Goal: Navigation & Orientation: Understand site structure

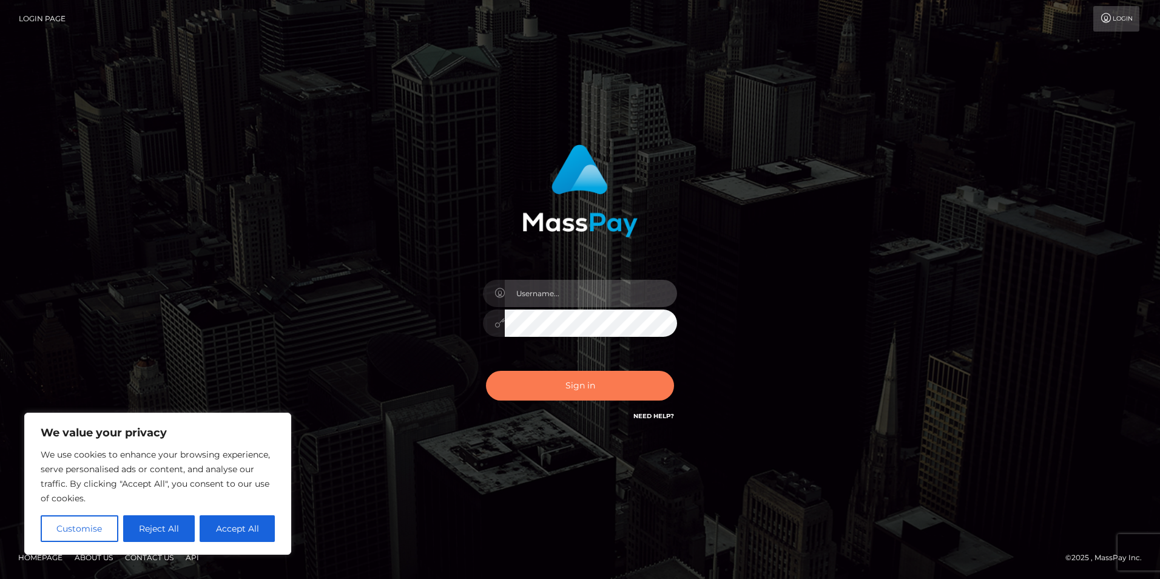
type input "kayson.risk"
click at [583, 389] on button "Sign in" at bounding box center [580, 386] width 188 height 30
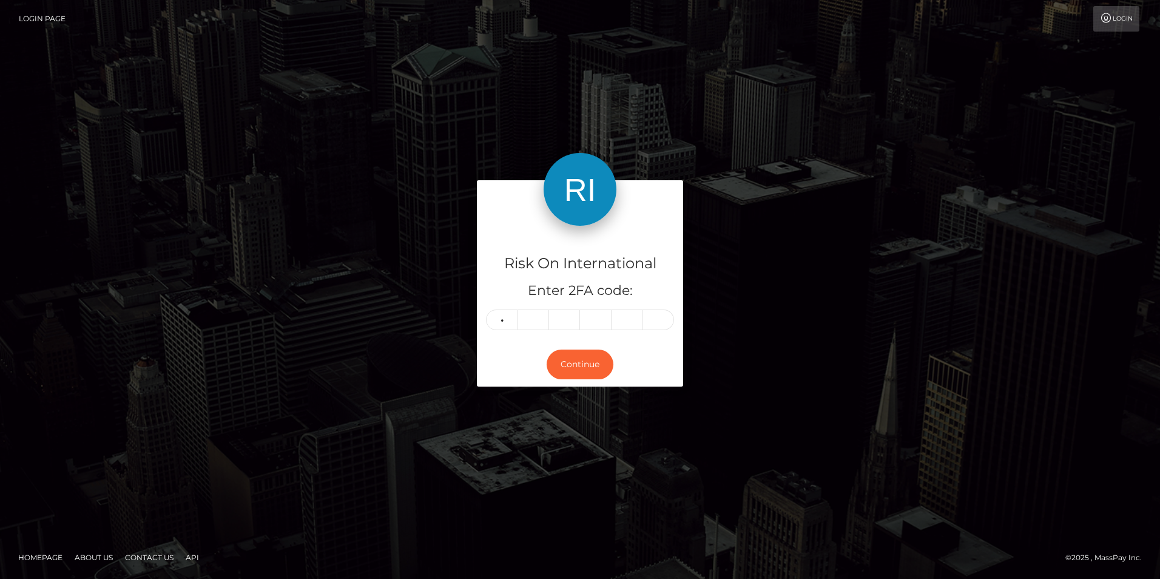
type input "8"
type input "6"
type input "4"
type input "9"
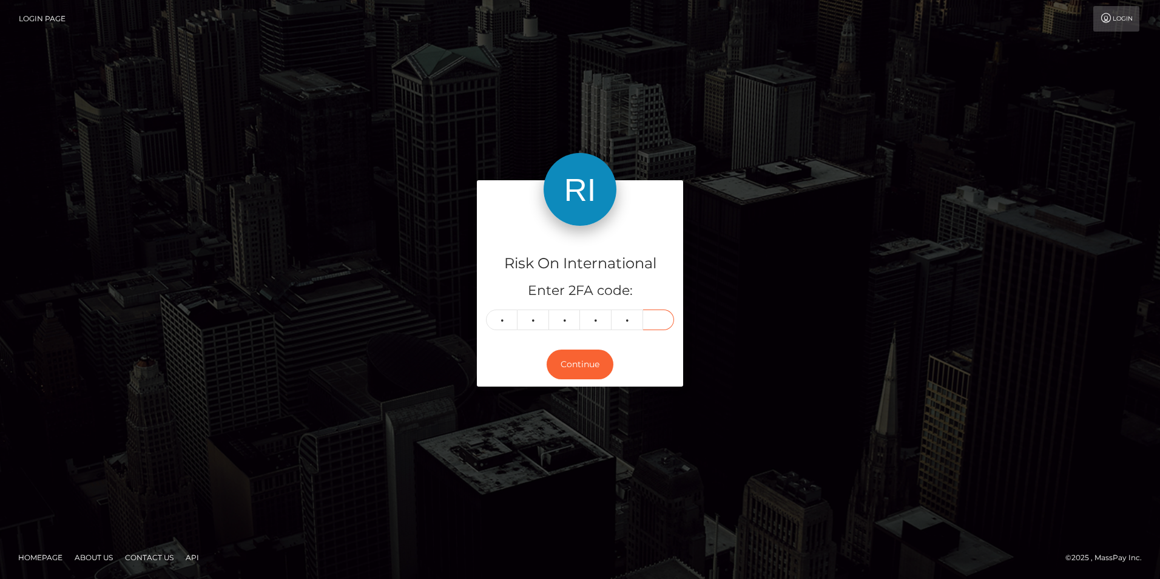
type input "9"
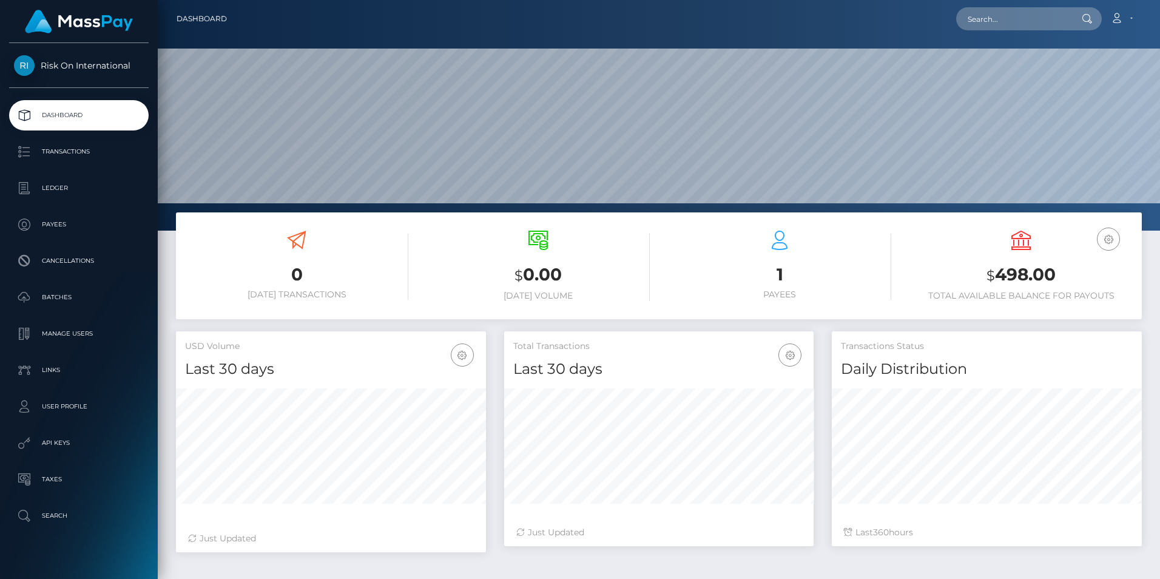
scroll to position [215, 309]
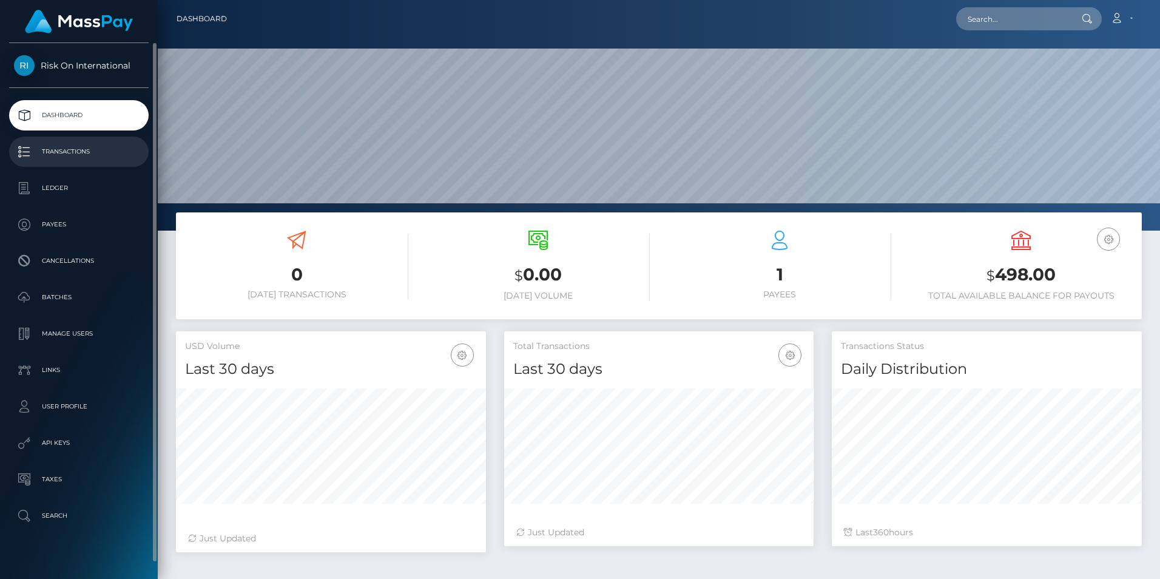
click at [52, 152] on p "Transactions" at bounding box center [79, 152] width 130 height 18
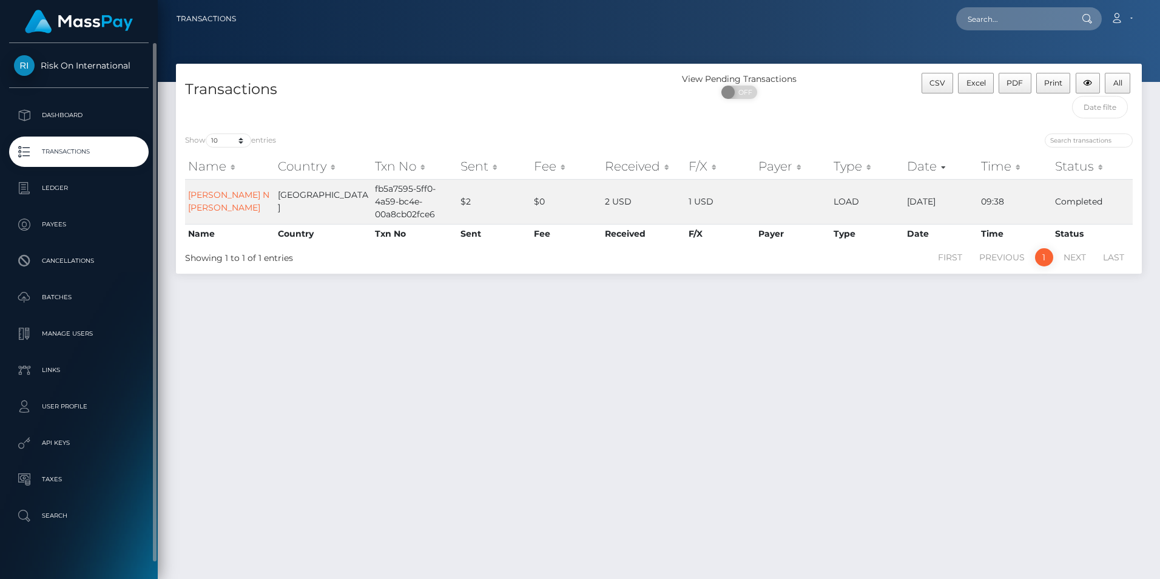
click at [47, 65] on span "Risk On International" at bounding box center [79, 65] width 140 height 11
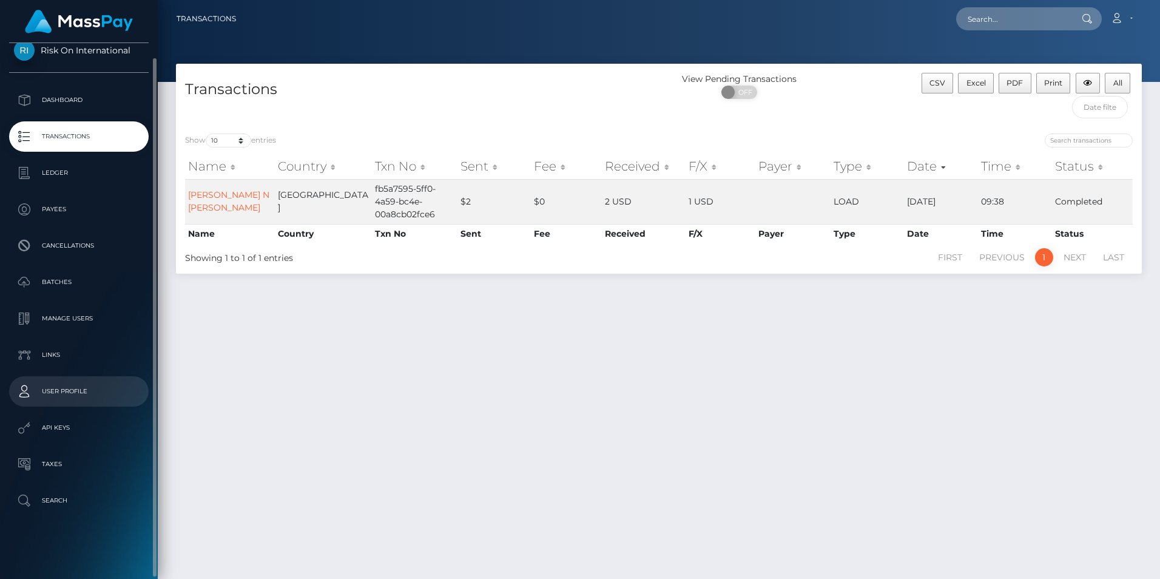
click at [50, 391] on p "User Profile" at bounding box center [79, 391] width 130 height 18
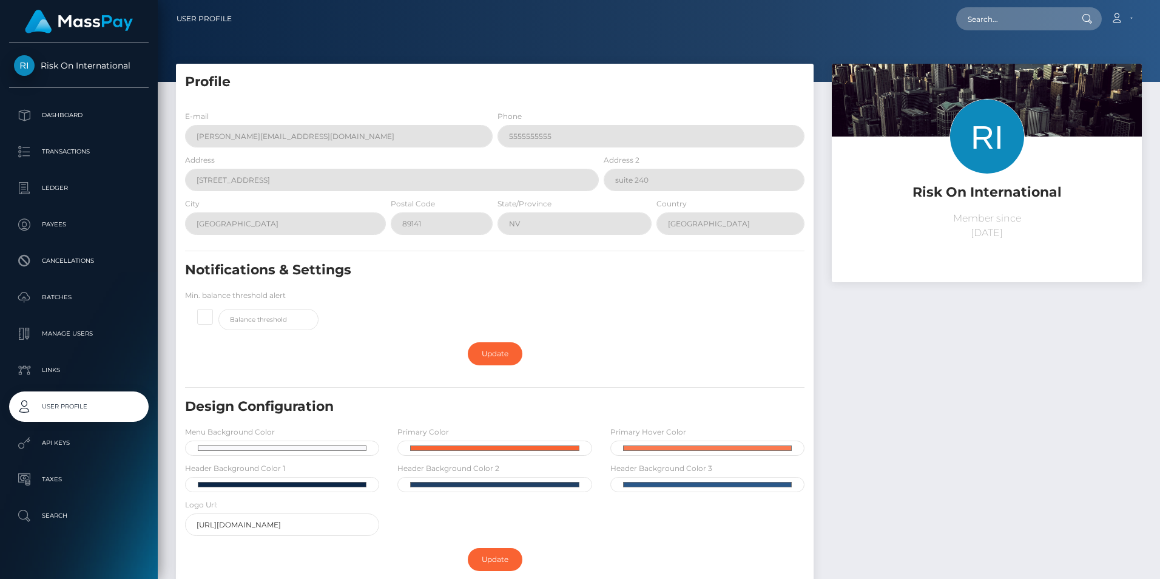
click at [659, 317] on div "Notifications & Settings Min. balance threshold alert" at bounding box center [495, 298] width 638 height 75
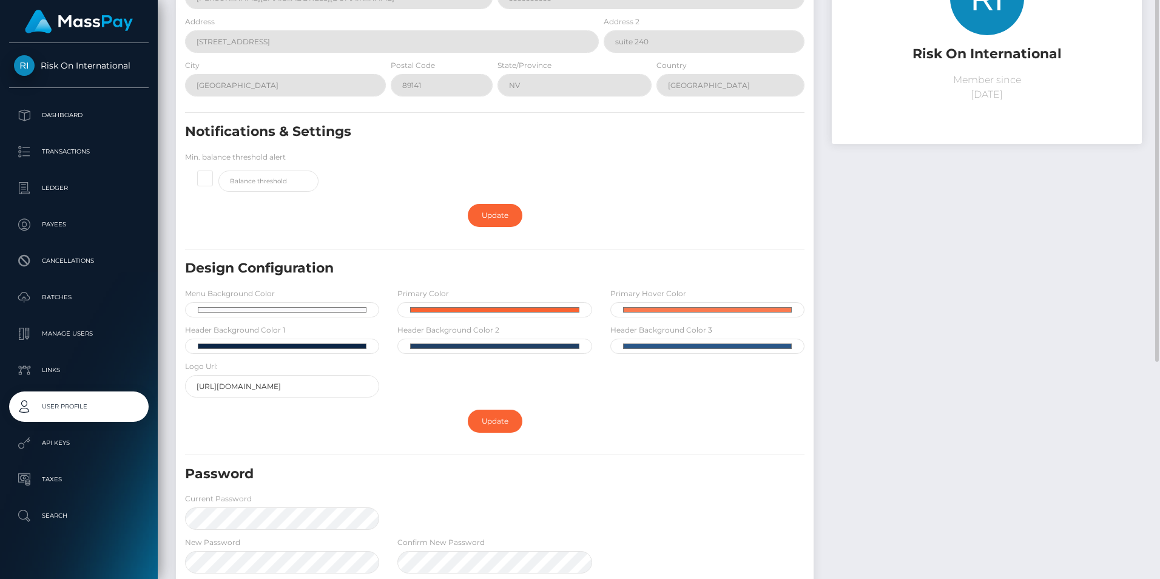
scroll to position [17, 0]
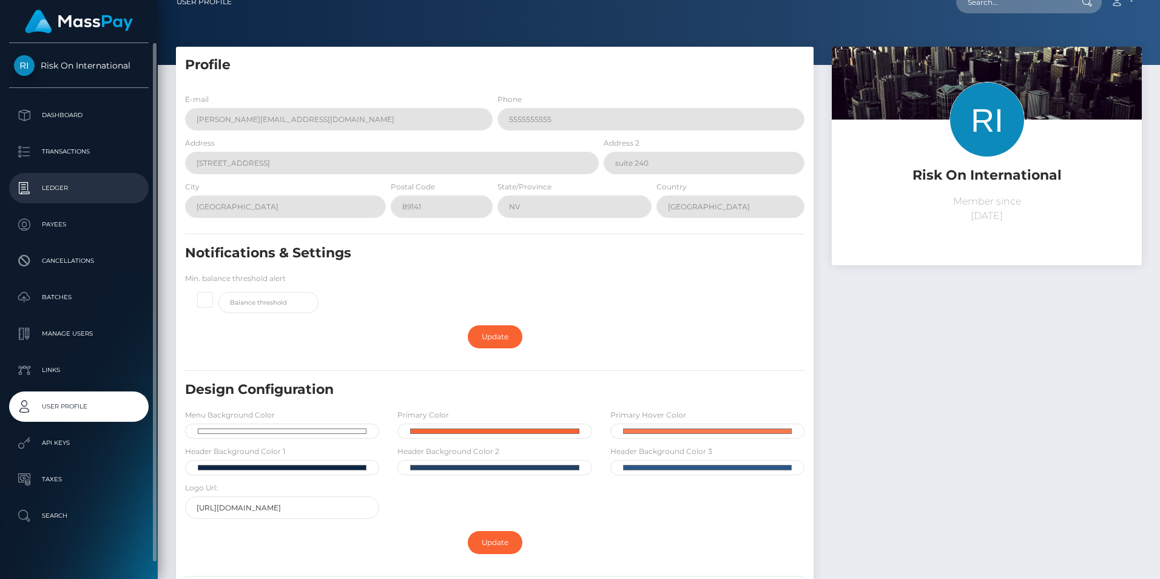
click at [43, 175] on link "Ledger" at bounding box center [79, 188] width 140 height 30
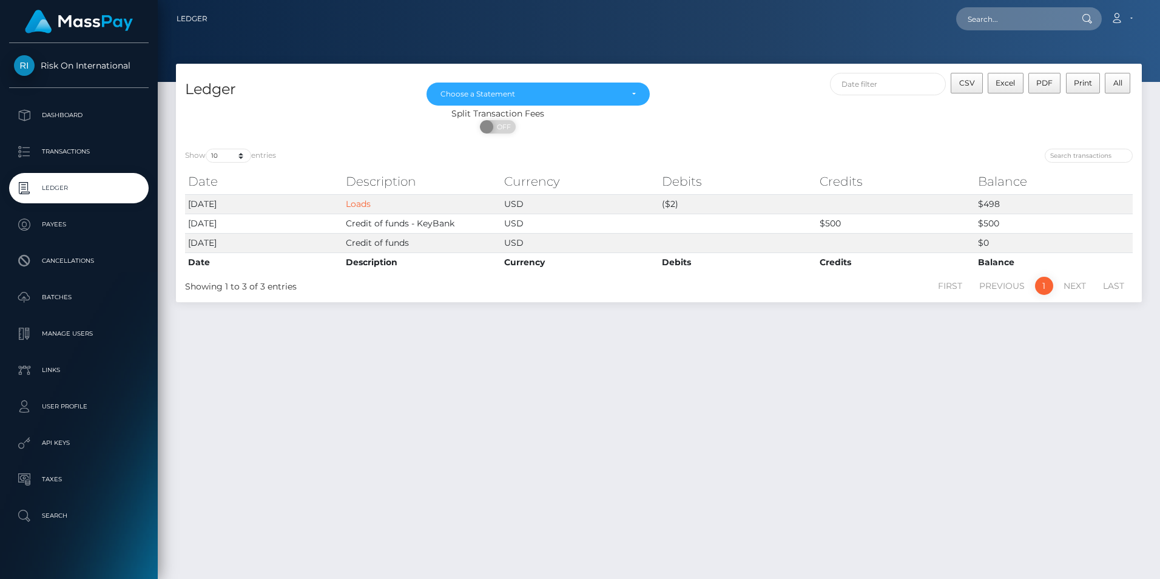
scroll to position [32, 0]
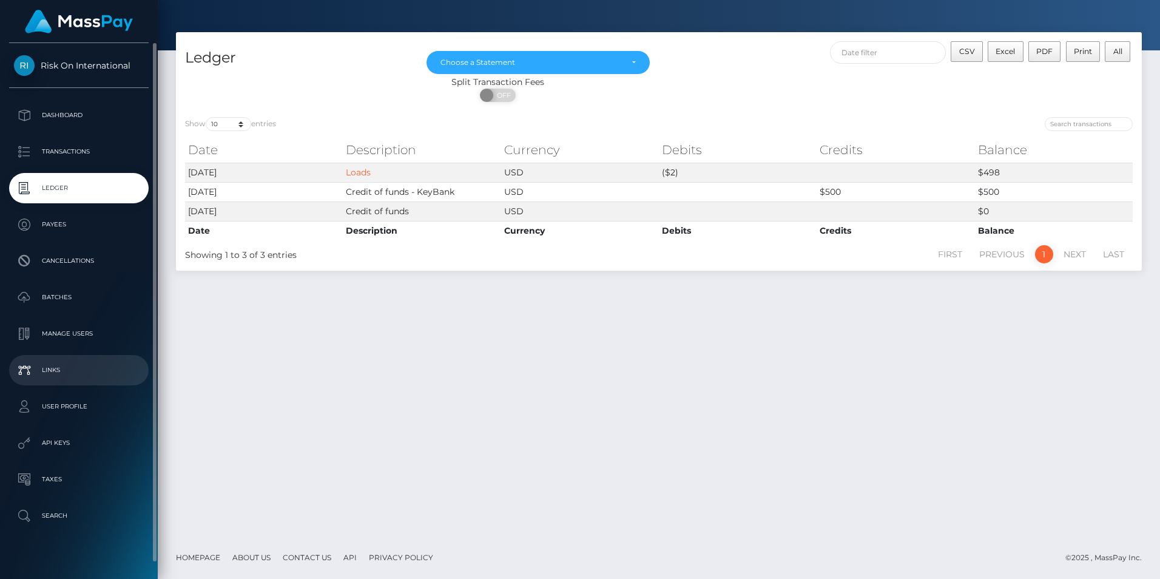
click at [28, 356] on link "Links" at bounding box center [79, 370] width 140 height 30
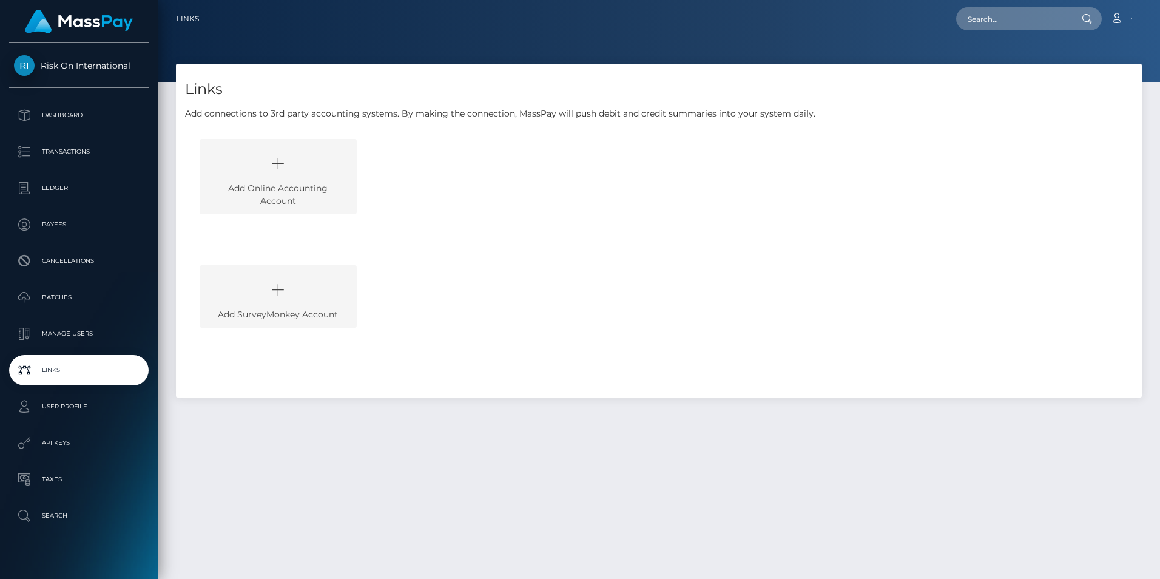
click at [27, 333] on p "Manage Users" at bounding box center [79, 334] width 130 height 18
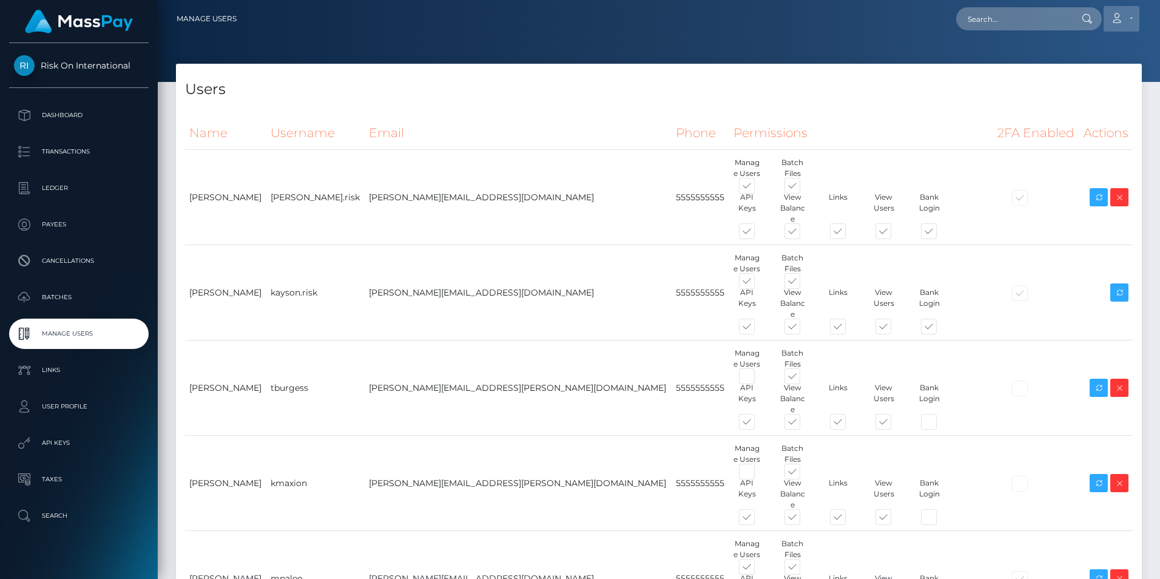
click at [1131, 16] on link "Account" at bounding box center [1122, 18] width 36 height 25
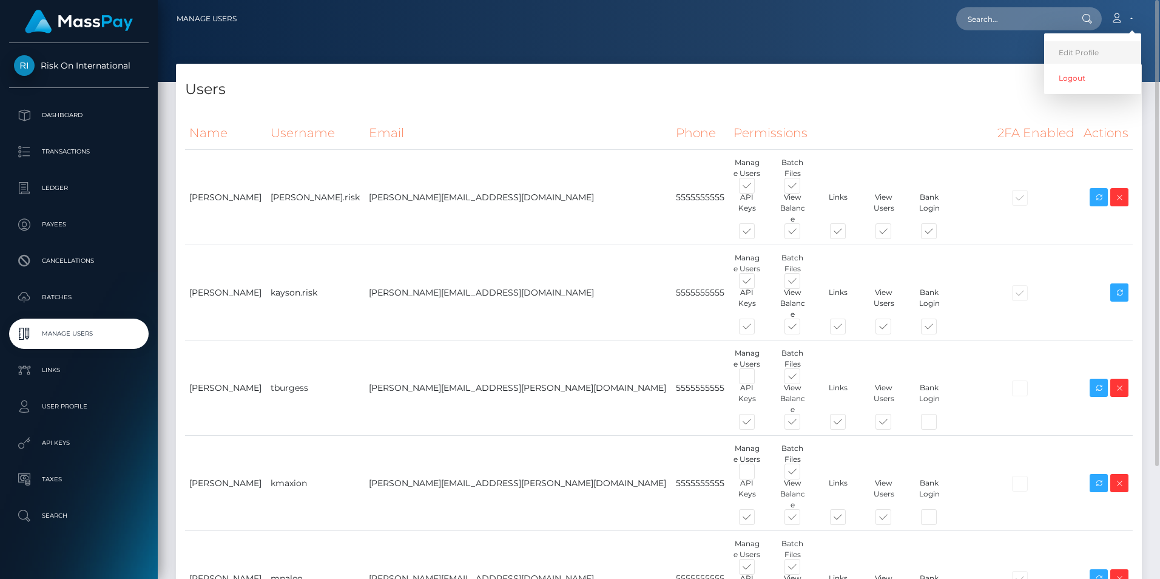
click at [1101, 55] on link "Edit Profile" at bounding box center [1092, 52] width 97 height 22
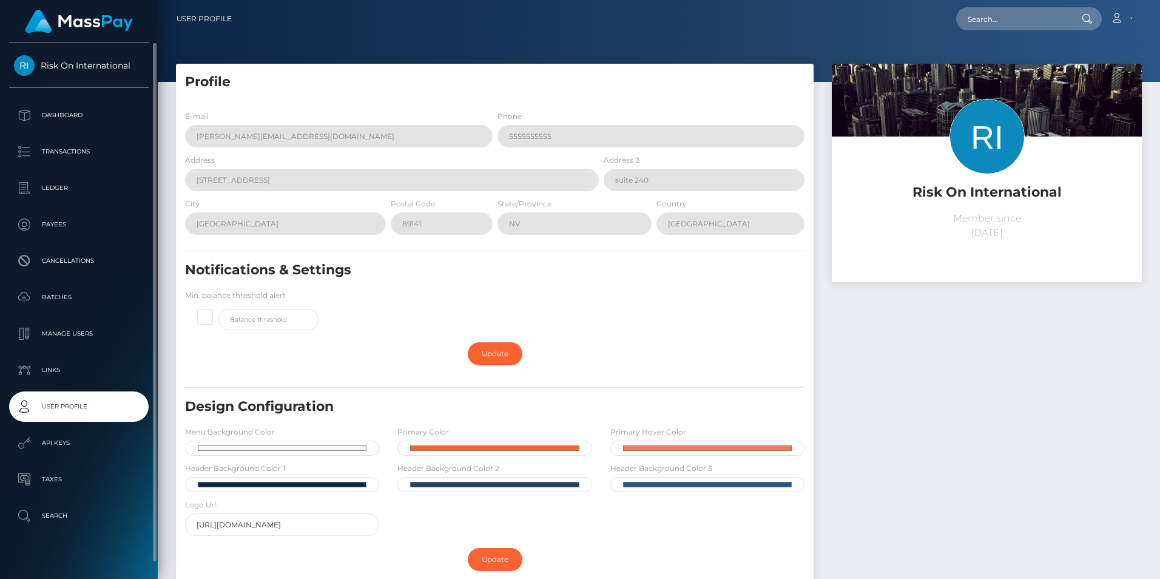
click at [44, 63] on span "Risk On International" at bounding box center [79, 65] width 140 height 11
click at [55, 114] on p "Dashboard" at bounding box center [79, 115] width 130 height 18
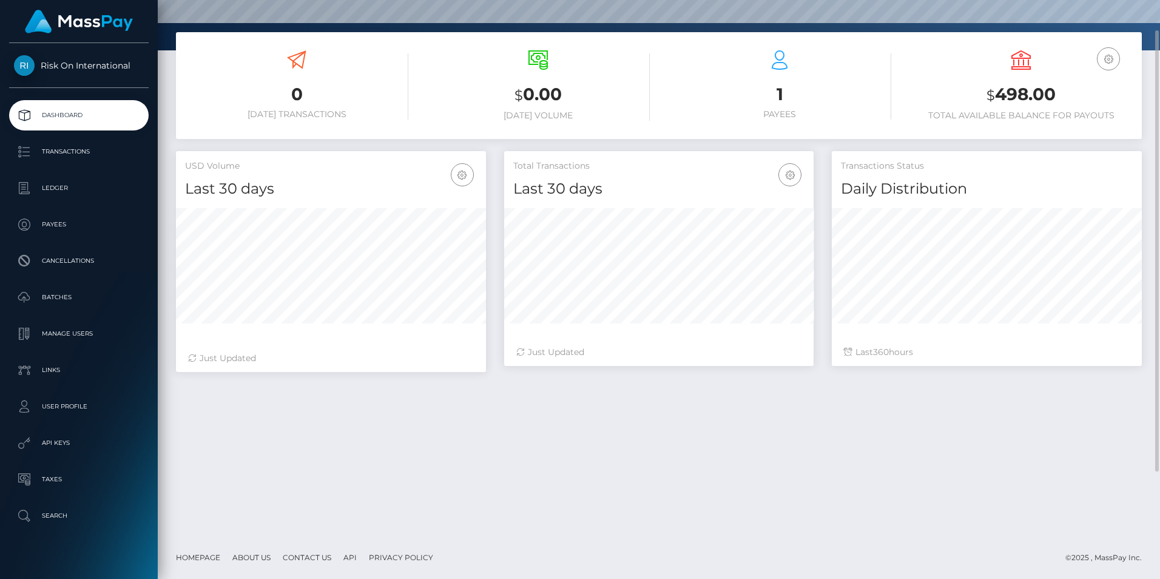
scroll to position [120, 0]
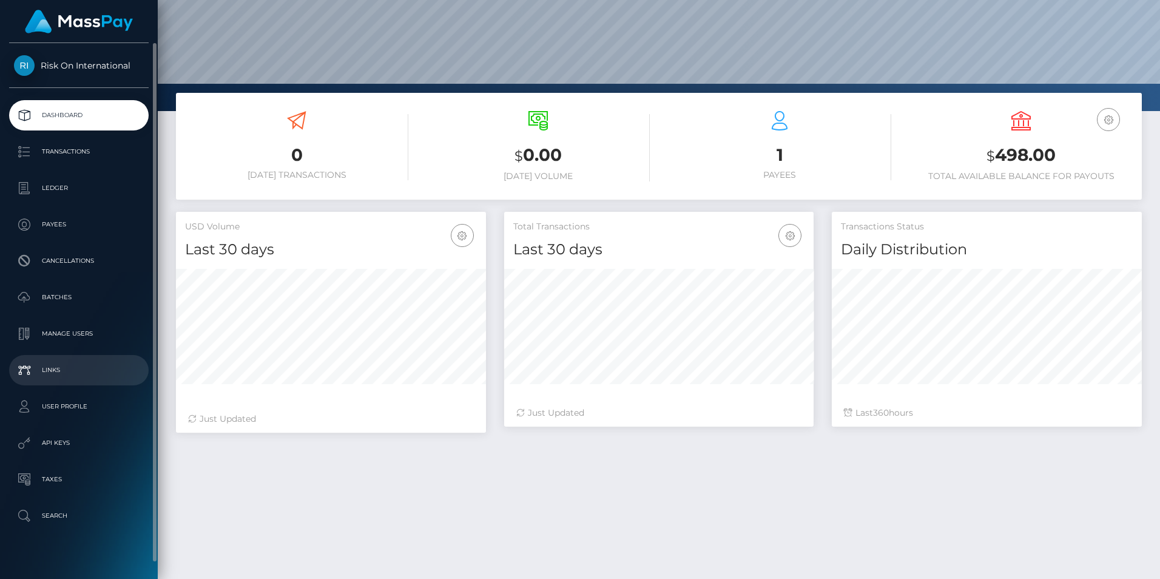
click at [31, 362] on p "Links" at bounding box center [79, 370] width 130 height 18
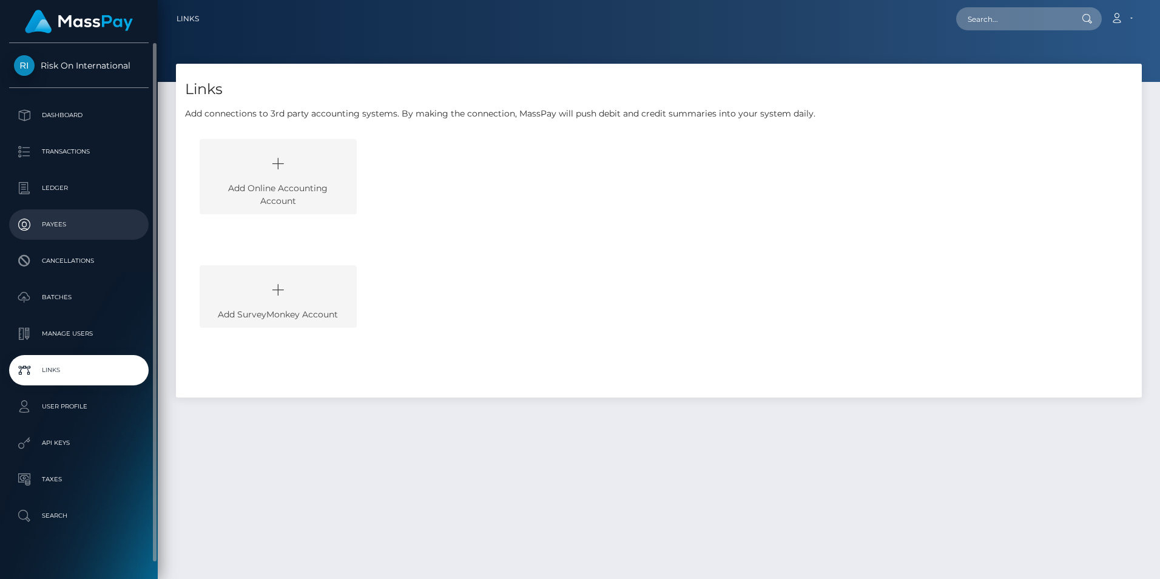
click at [73, 228] on p "Payees" at bounding box center [79, 224] width 130 height 18
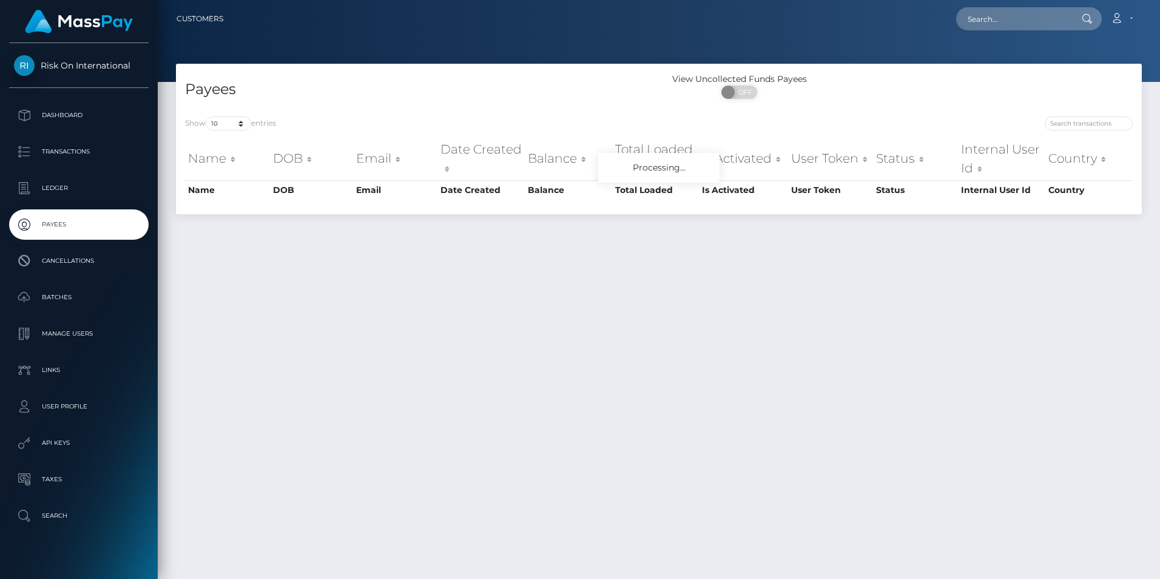
click at [65, 260] on p "Cancellations" at bounding box center [79, 261] width 130 height 18
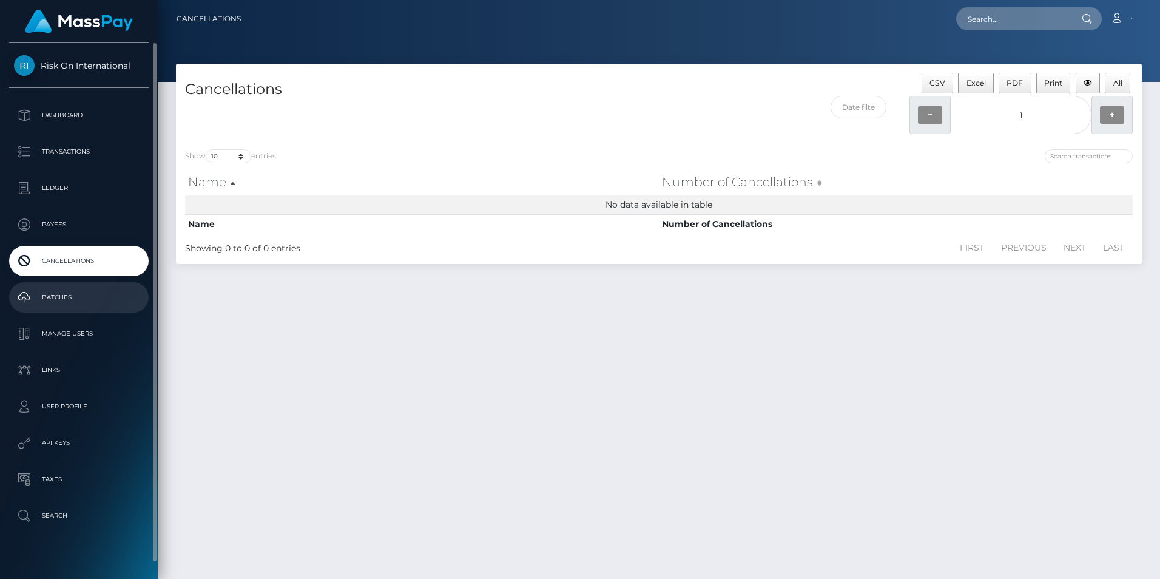
click at [62, 297] on p "Batches" at bounding box center [79, 297] width 130 height 18
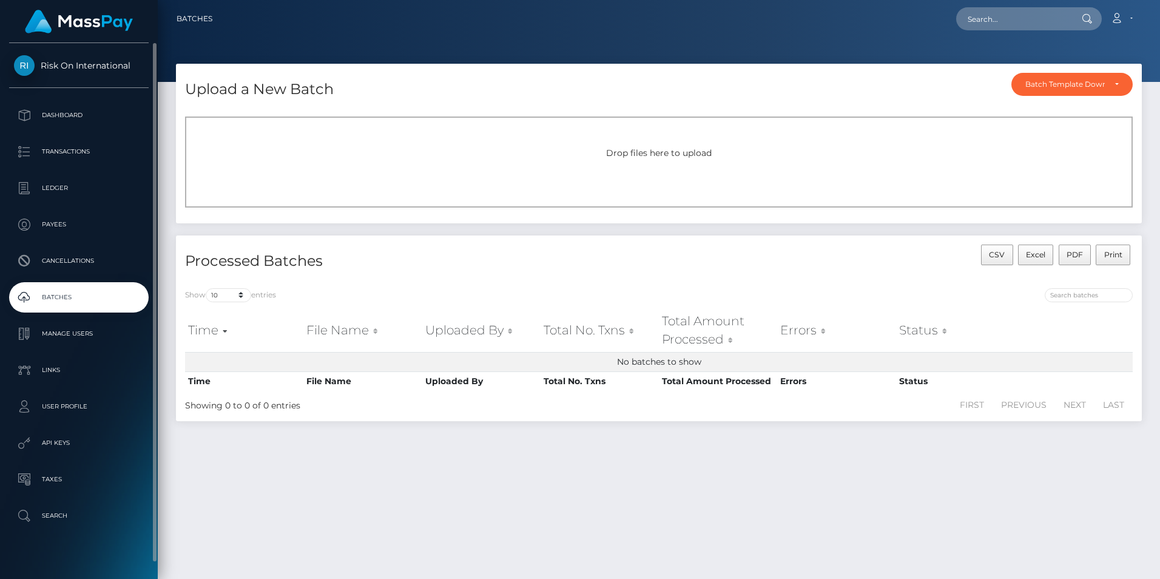
click at [62, 64] on span "Risk On International" at bounding box center [79, 65] width 140 height 11
